Goal: Task Accomplishment & Management: Use online tool/utility

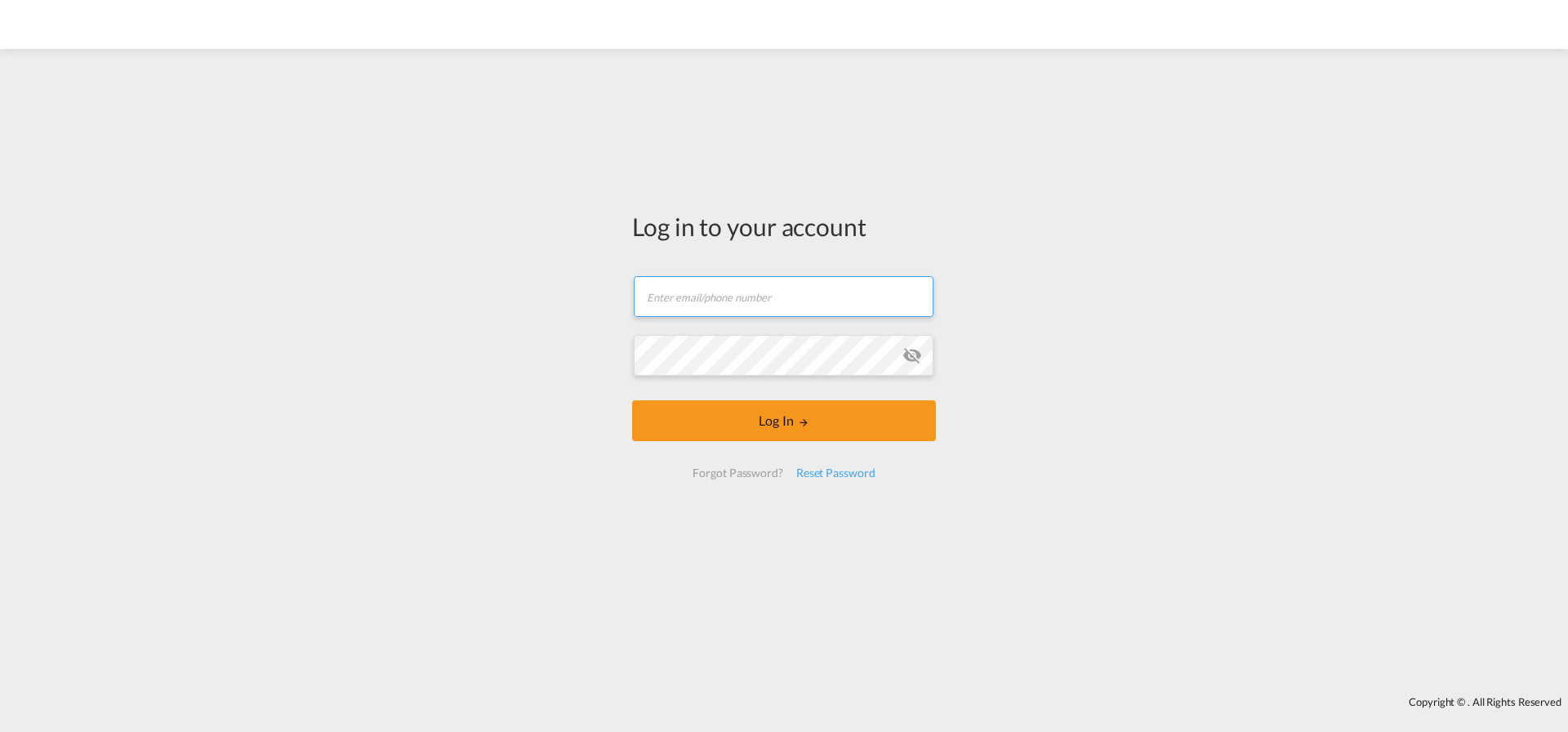
type input "mugdha.gupta@logwin-logistics.com"
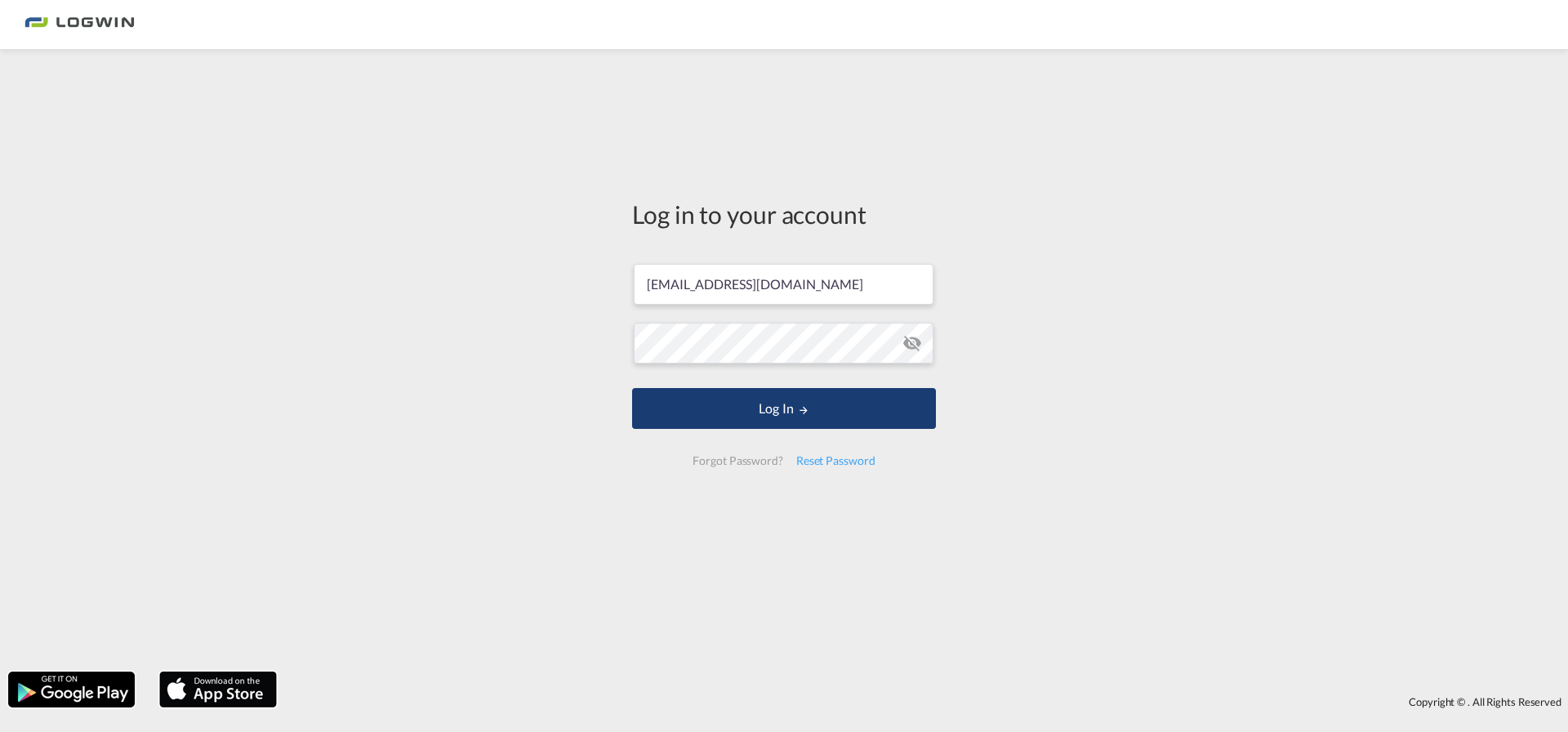
click at [694, 418] on button "Log In" at bounding box center [784, 409] width 304 height 41
